Goal: Task Accomplishment & Management: Manage account settings

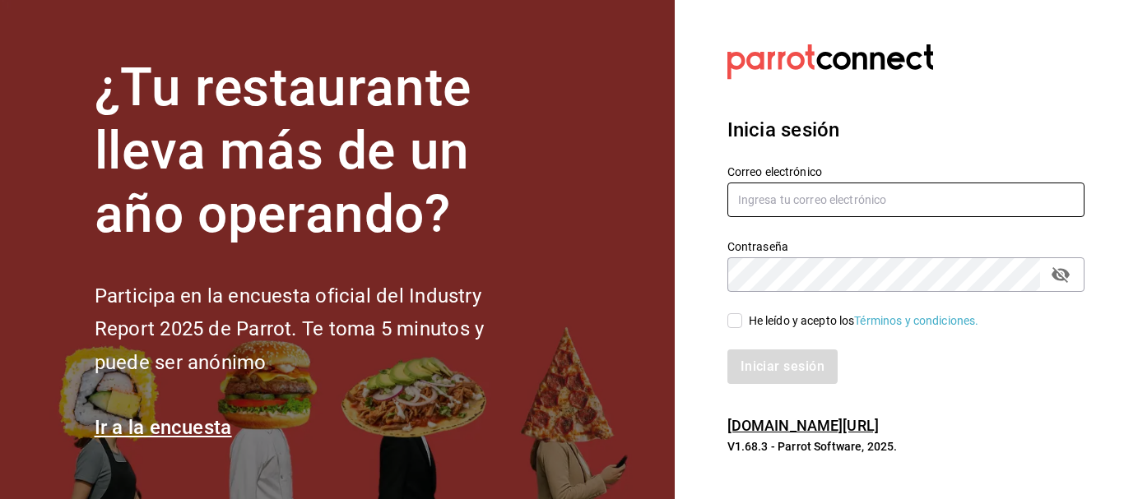
click at [870, 198] on input "text" at bounding box center [905, 200] width 357 height 35
type input "J"
type input "jaqueline1656@gmail.com"
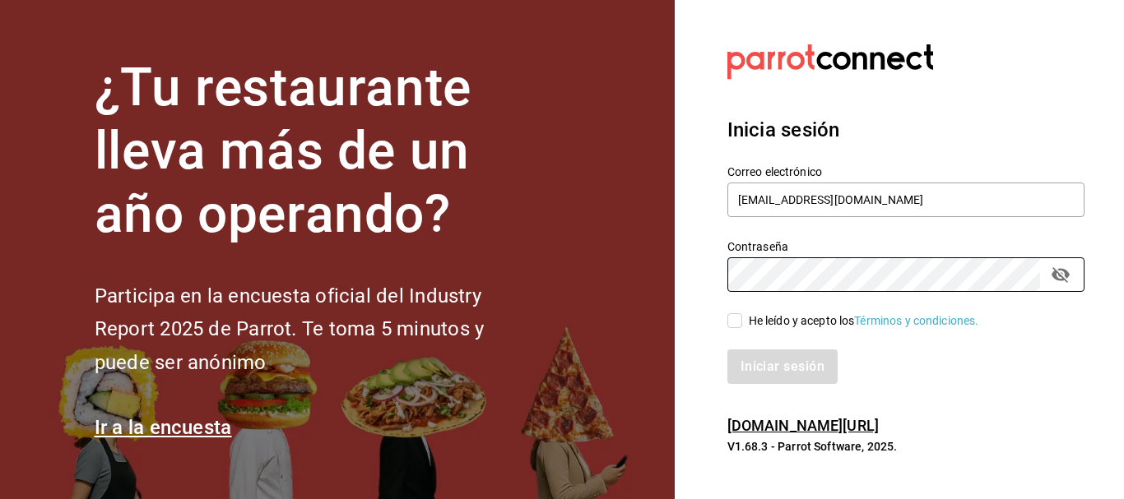
click at [749, 313] on div "He leído y acepto los Términos y condiciones." at bounding box center [864, 321] width 230 height 17
click at [742, 314] on input "He leído y acepto los Términos y condiciones." at bounding box center [734, 321] width 15 height 15
checkbox input "true"
click at [774, 351] on button "Iniciar sesión" at bounding box center [783, 367] width 112 height 35
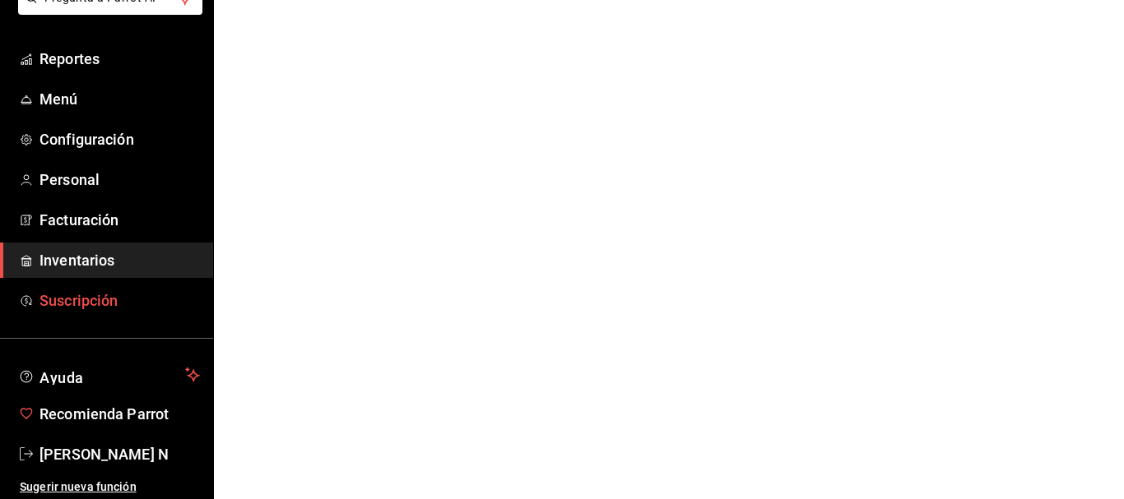
scroll to position [122, 0]
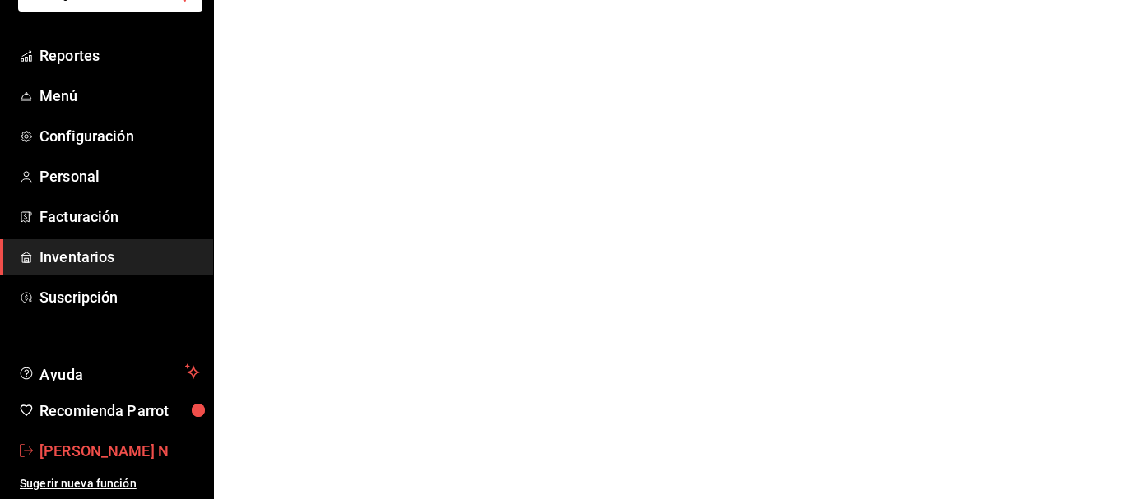
click at [82, 447] on span "[PERSON_NAME] N" at bounding box center [119, 451] width 160 height 22
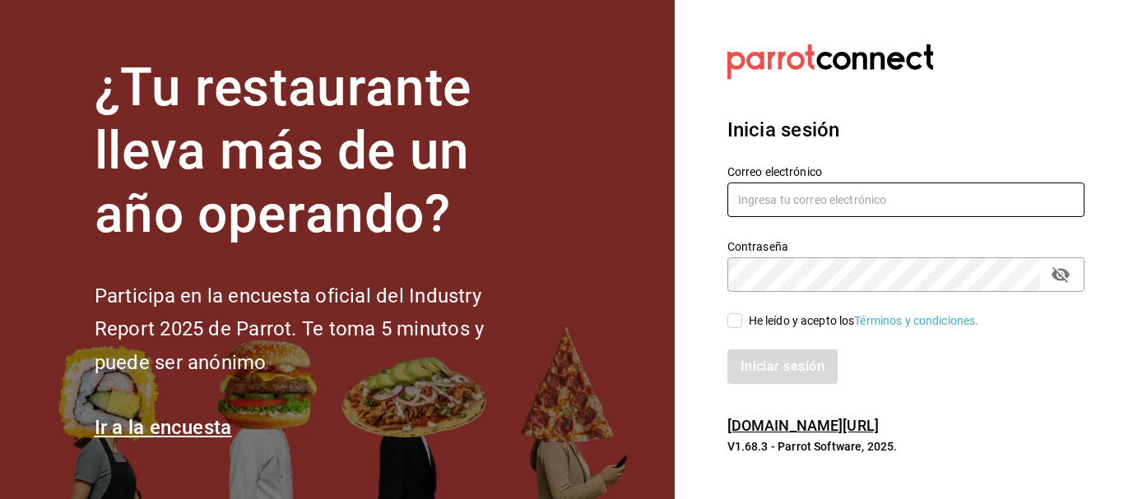
click at [849, 210] on input "text" at bounding box center [905, 200] width 357 height 35
type input "multiuser@palax,com"
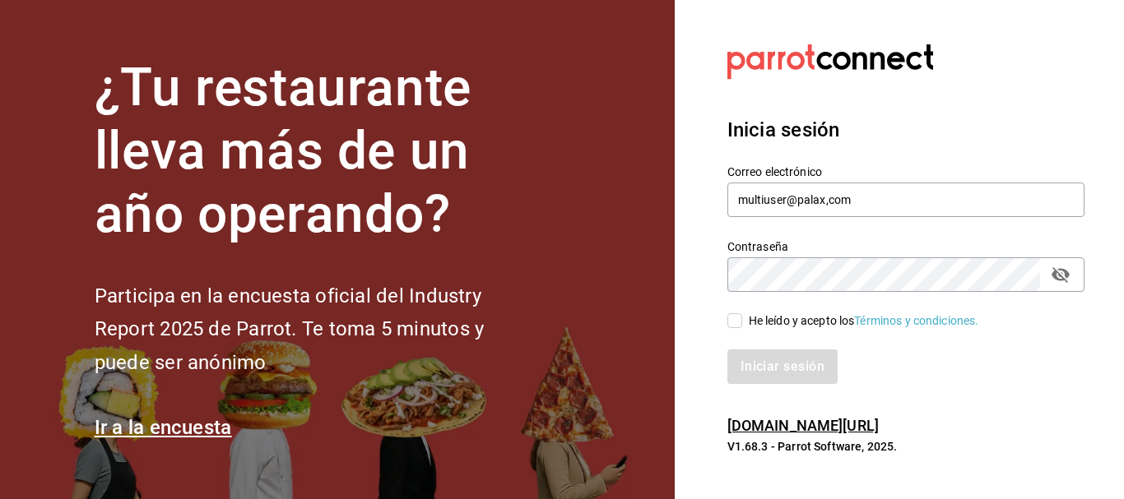
click at [1068, 277] on icon "passwordField" at bounding box center [1061, 275] width 18 height 16
click at [752, 314] on div "He leído y acepto los Términos y condiciones." at bounding box center [864, 321] width 230 height 17
click at [742, 314] on input "He leído y acepto los Términos y condiciones." at bounding box center [734, 321] width 15 height 15
checkbox input "true"
click at [1062, 276] on icon "passwordField" at bounding box center [1061, 275] width 18 height 12
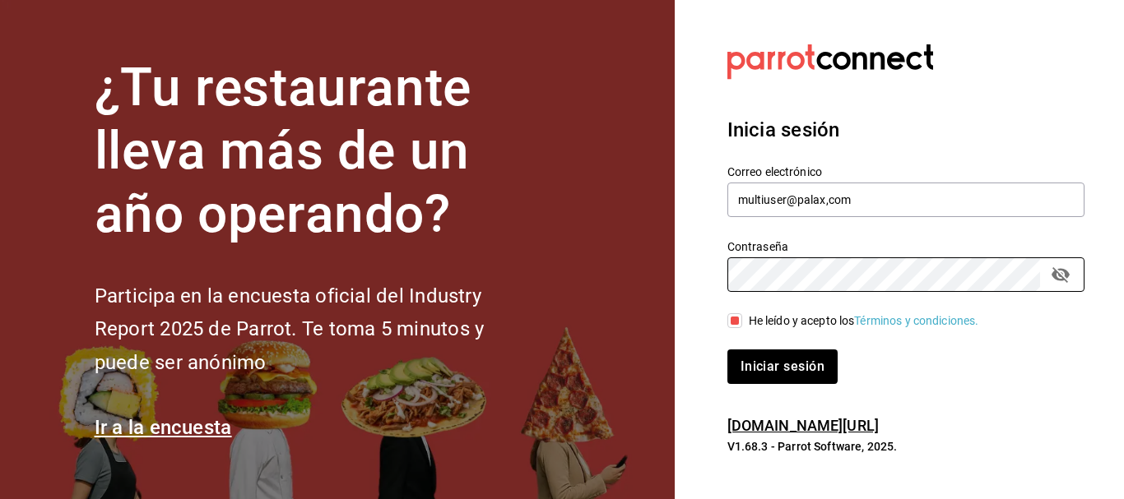
click at [1057, 276] on icon "passwordField" at bounding box center [1061, 275] width 20 height 20
click at [800, 378] on button "Iniciar sesión" at bounding box center [783, 367] width 112 height 35
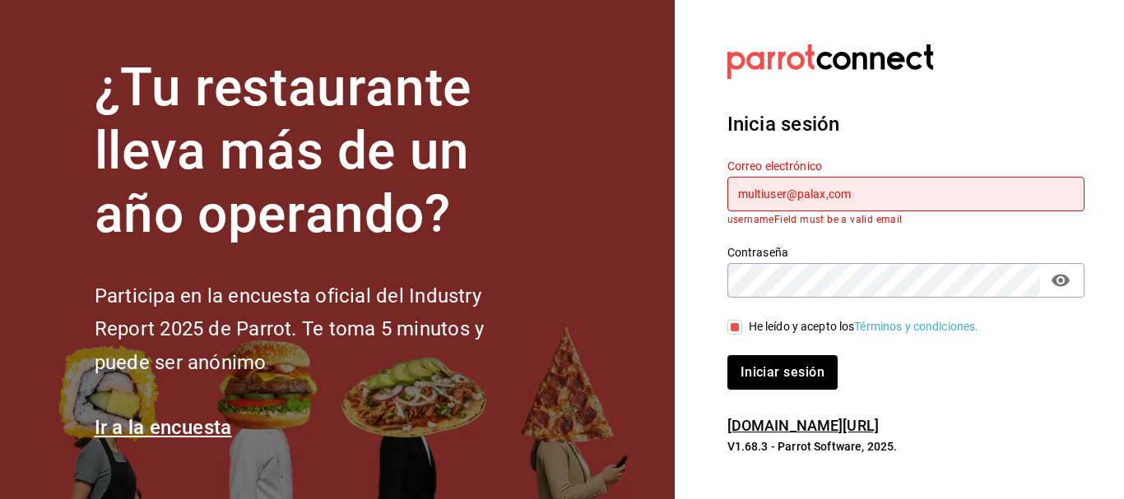
click at [862, 190] on input "multiuser@palax,com" at bounding box center [905, 194] width 357 height 35
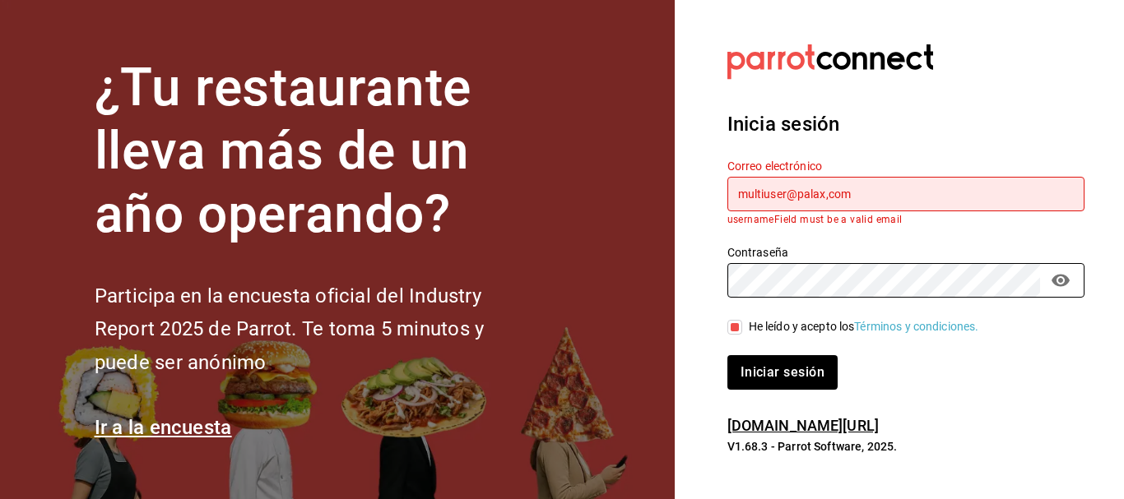
click at [876, 194] on input "multiuser@palax,com" at bounding box center [905, 194] width 357 height 35
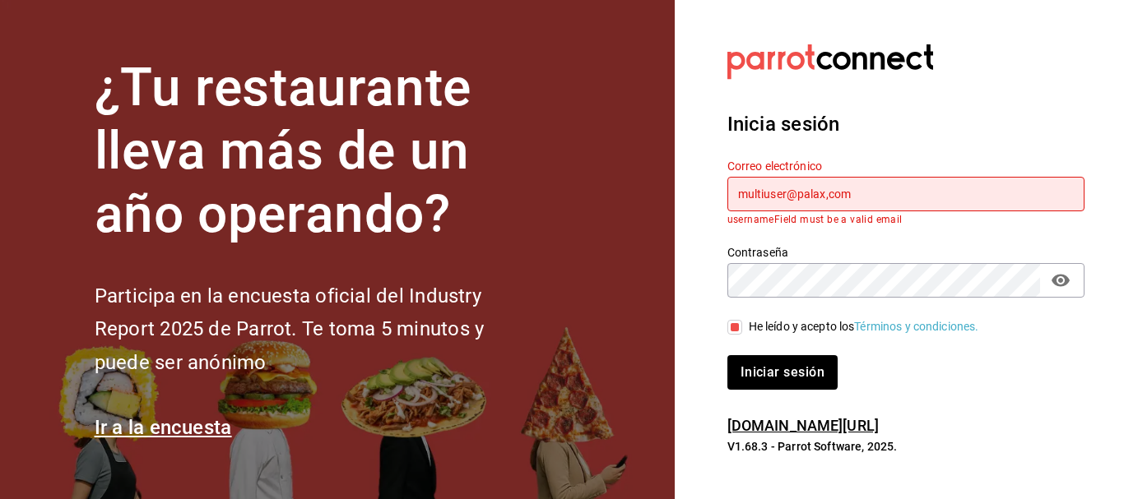
click at [876, 194] on input "multiuser@palax,com" at bounding box center [905, 194] width 357 height 35
type input "M"
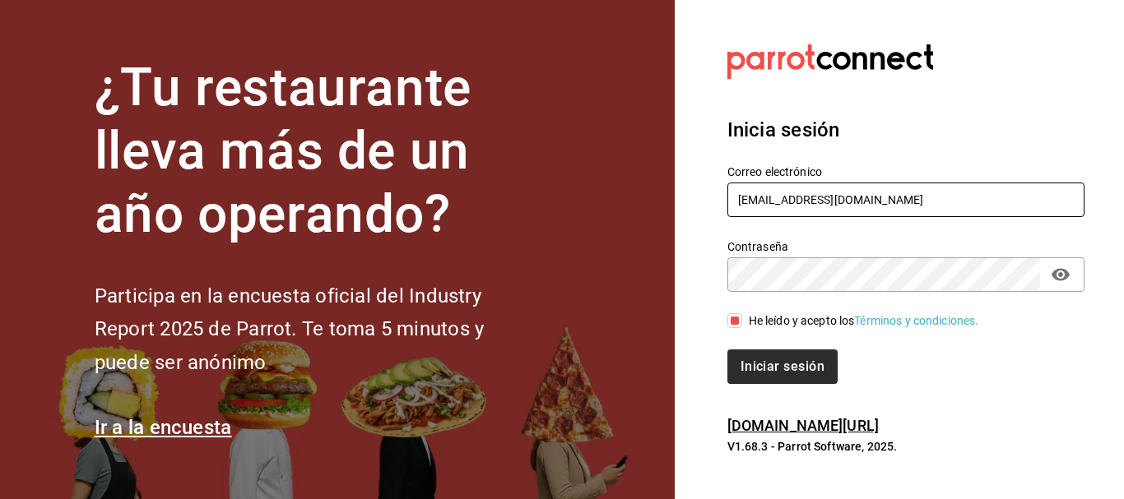
type input "[EMAIL_ADDRESS][DOMAIN_NAME]"
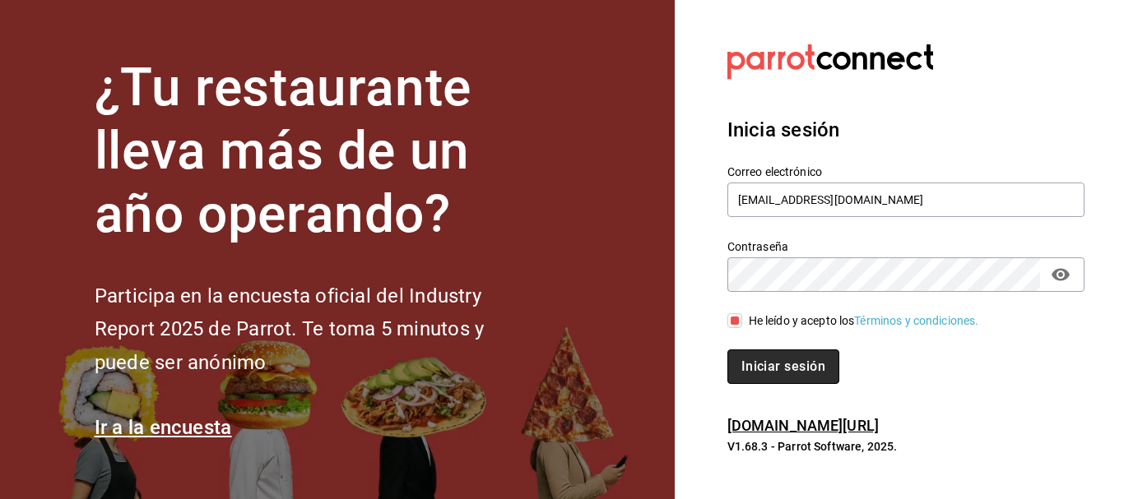
click at [766, 359] on button "Iniciar sesión" at bounding box center [783, 367] width 112 height 35
